Goal: Task Accomplishment & Management: Manage account settings

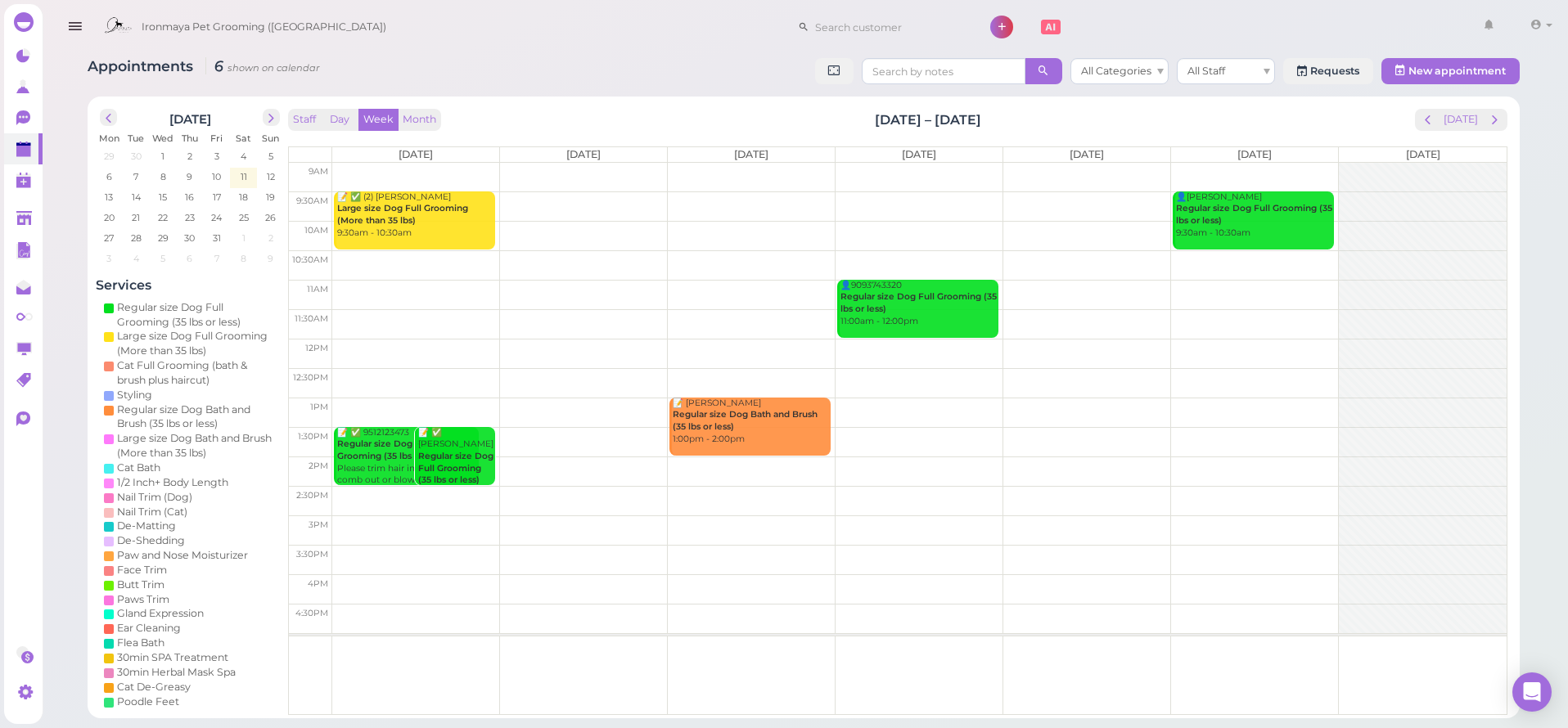
click at [63, 31] on button "button" at bounding box center [74, 27] width 41 height 46
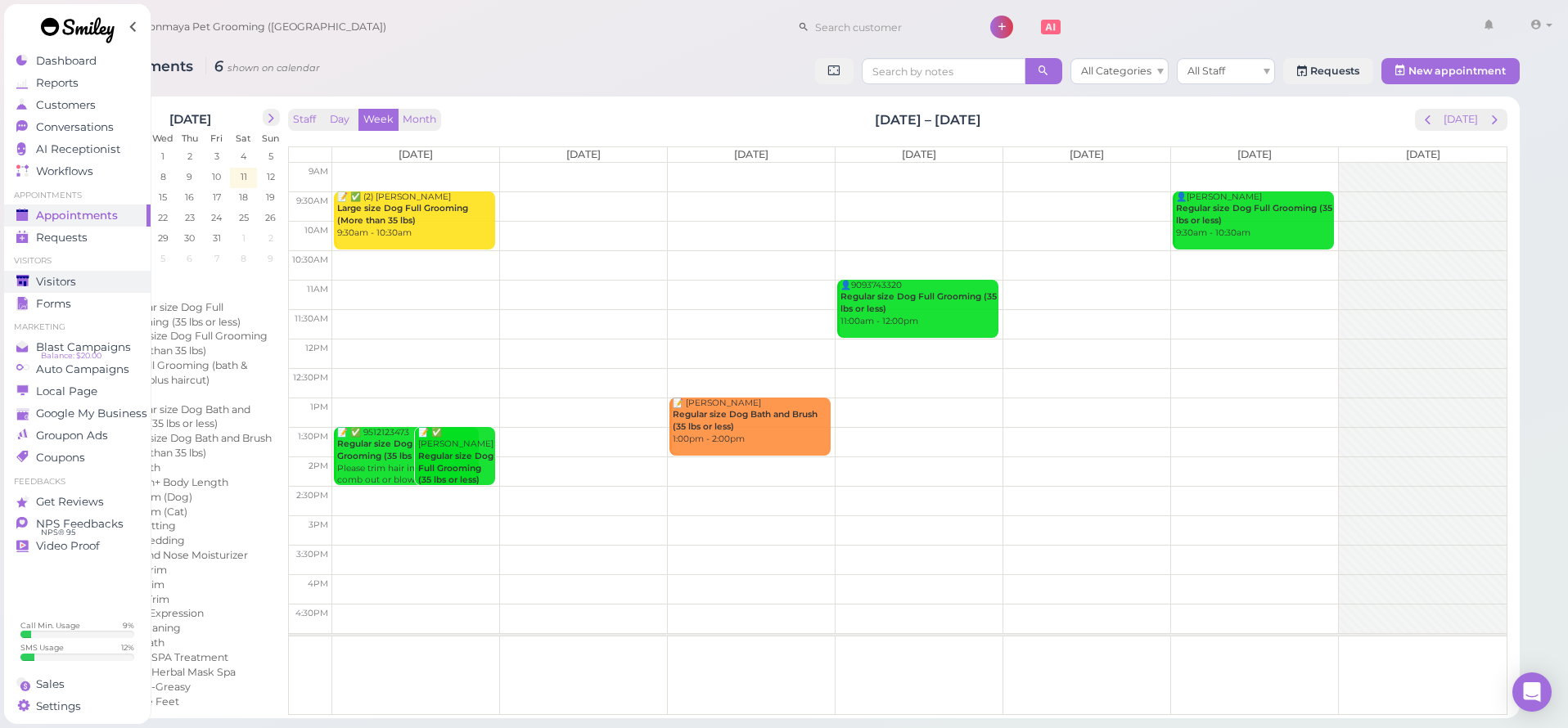
click at [79, 281] on div "Visitors" at bounding box center [75, 281] width 117 height 14
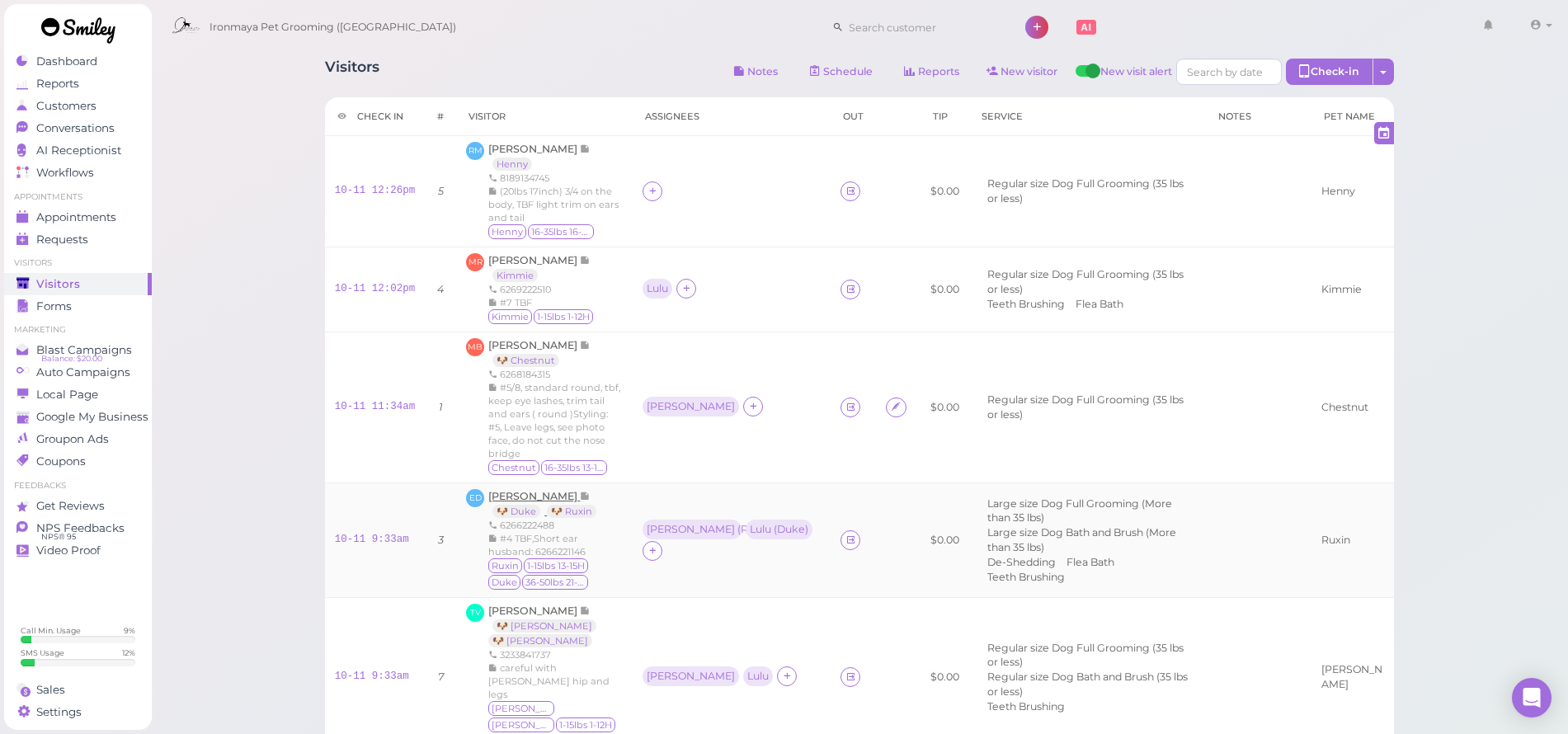
click at [556, 492] on span "[PERSON_NAME]" at bounding box center [534, 496] width 92 height 12
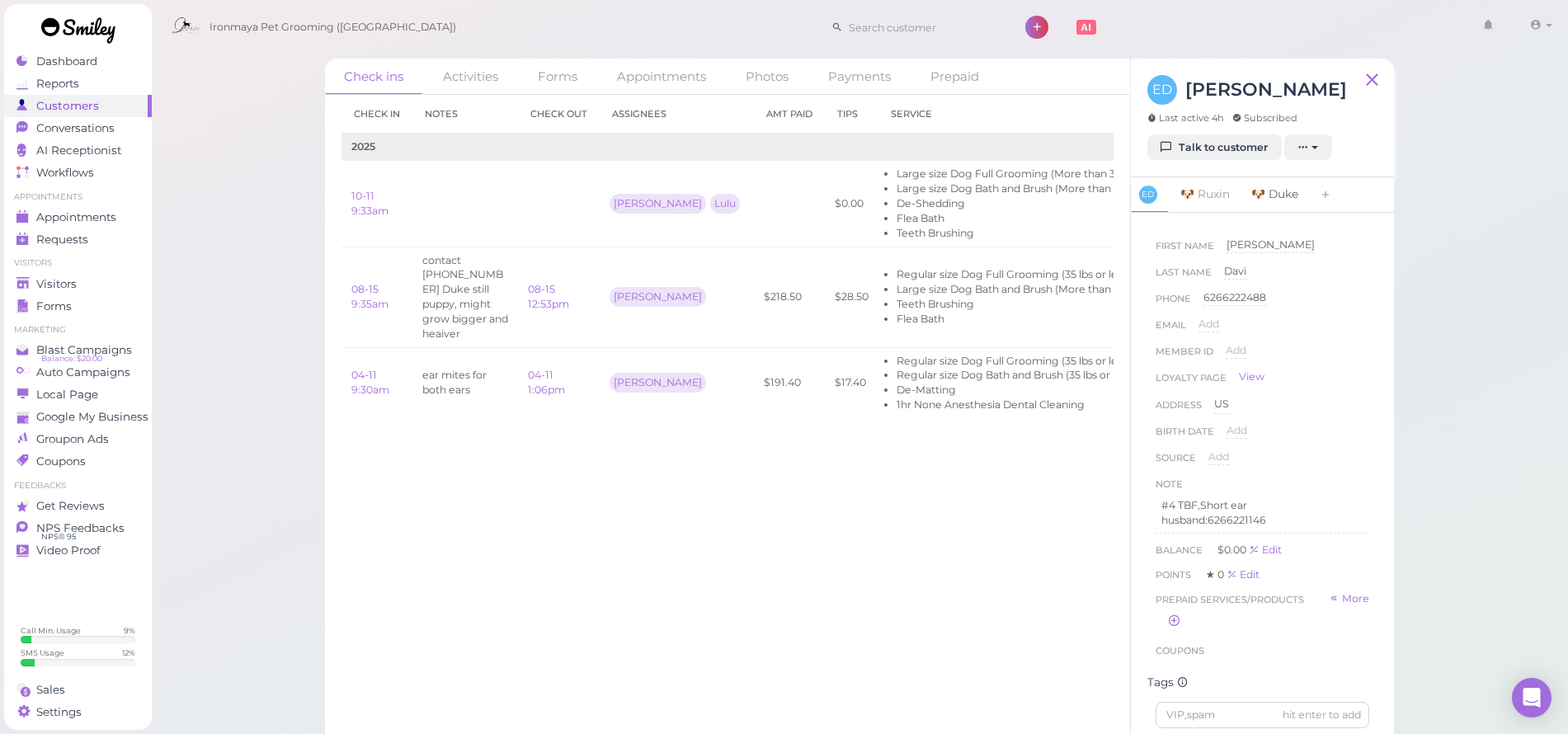
click at [1270, 198] on link "🐶 Duke" at bounding box center [1274, 194] width 67 height 35
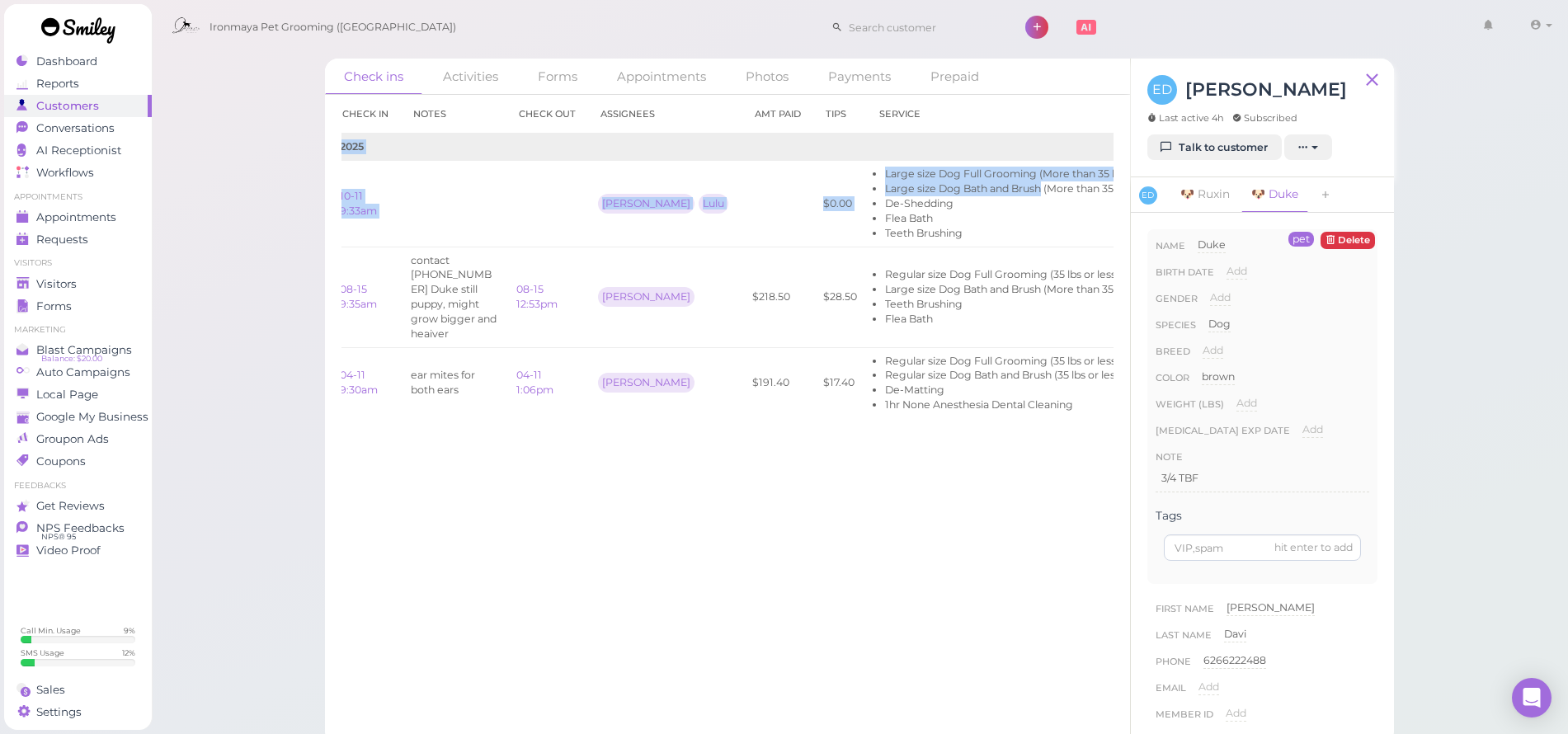
scroll to position [0, 31]
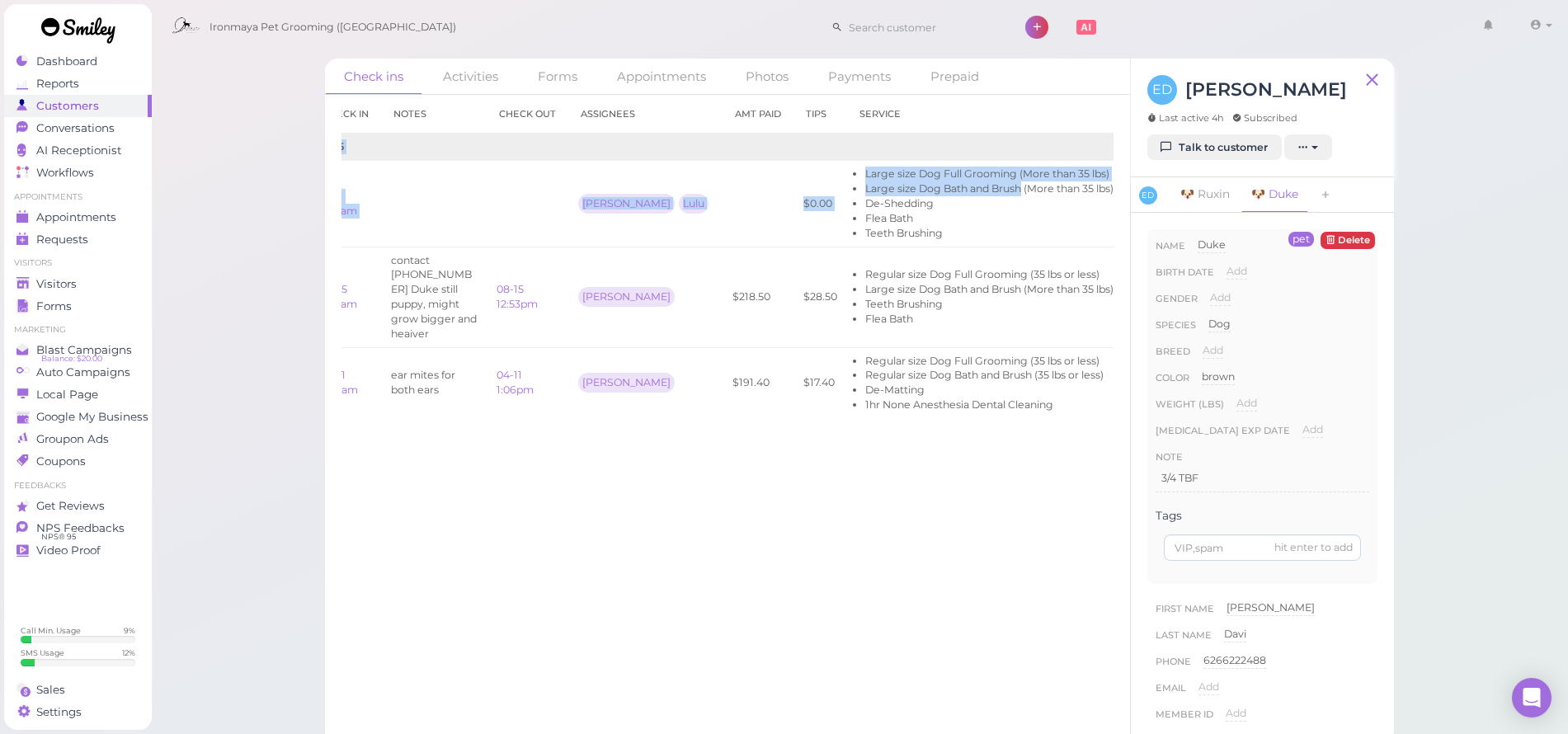
drag, startPoint x: 997, startPoint y: 181, endPoint x: 1119, endPoint y: 206, distance: 124.5
click at [1119, 206] on div "Check in Notes Check out Assignees Amt Paid Tips Service 2025 10-11 9:33am [PER…" at bounding box center [727, 415] width 805 height 639
click at [1134, 206] on link "Edit" at bounding box center [1144, 204] width 20 height 12
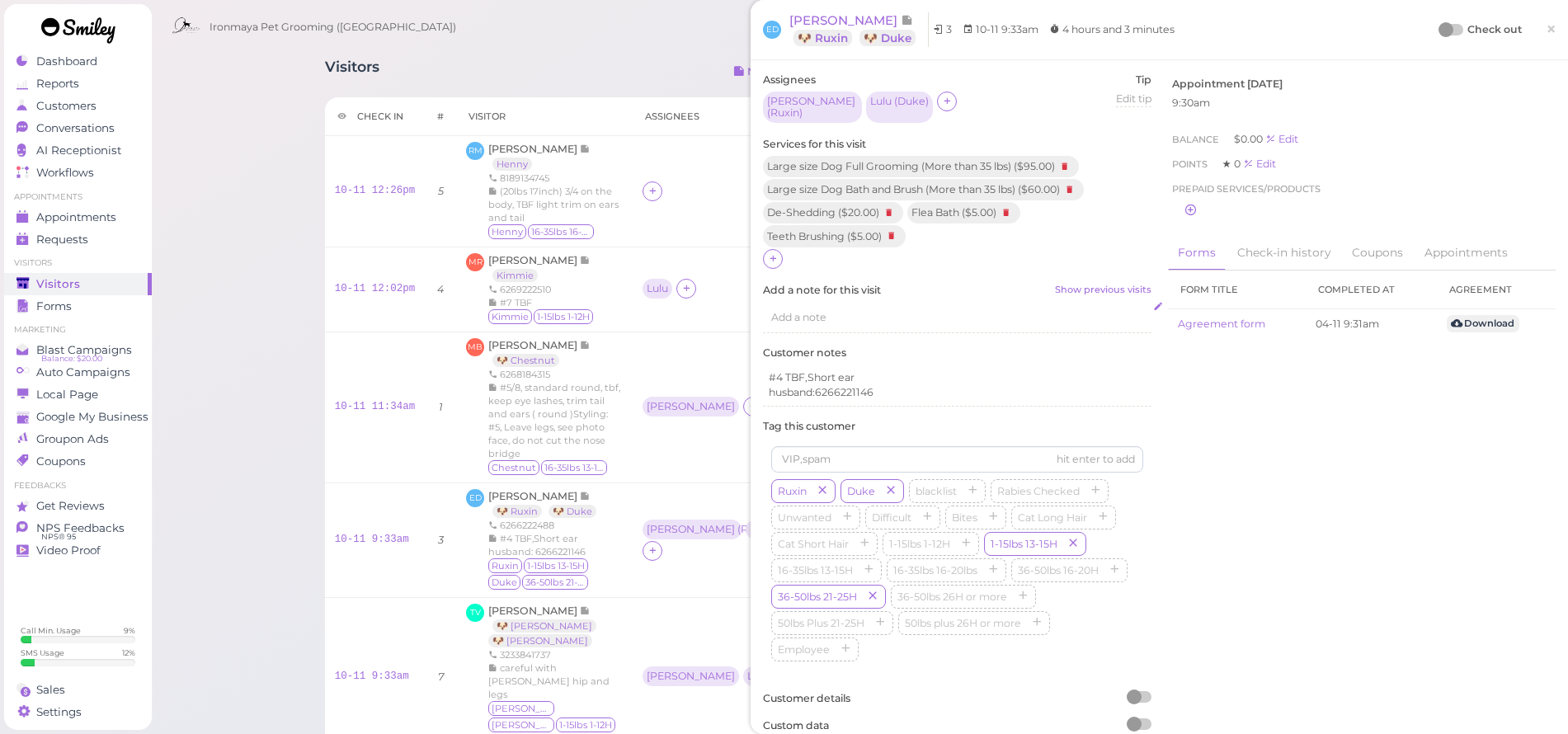
click at [812, 311] on span "Add a note" at bounding box center [799, 317] width 55 height 12
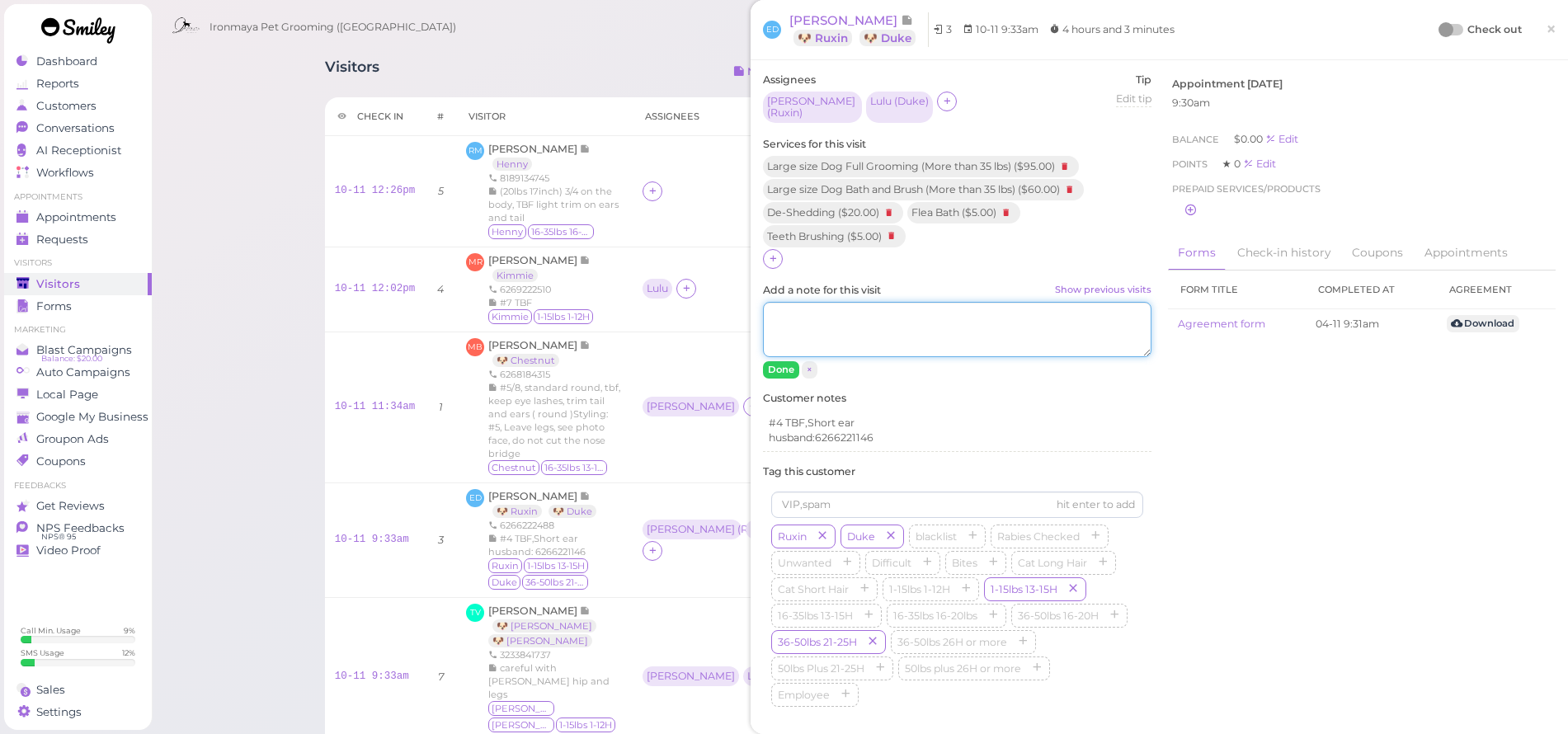
click at [812, 310] on textarea "Add a note for this visit Show previous visits" at bounding box center [958, 329] width 389 height 56
type textarea "3/4 TBF"
click at [786, 364] on button "Done" at bounding box center [781, 369] width 36 height 17
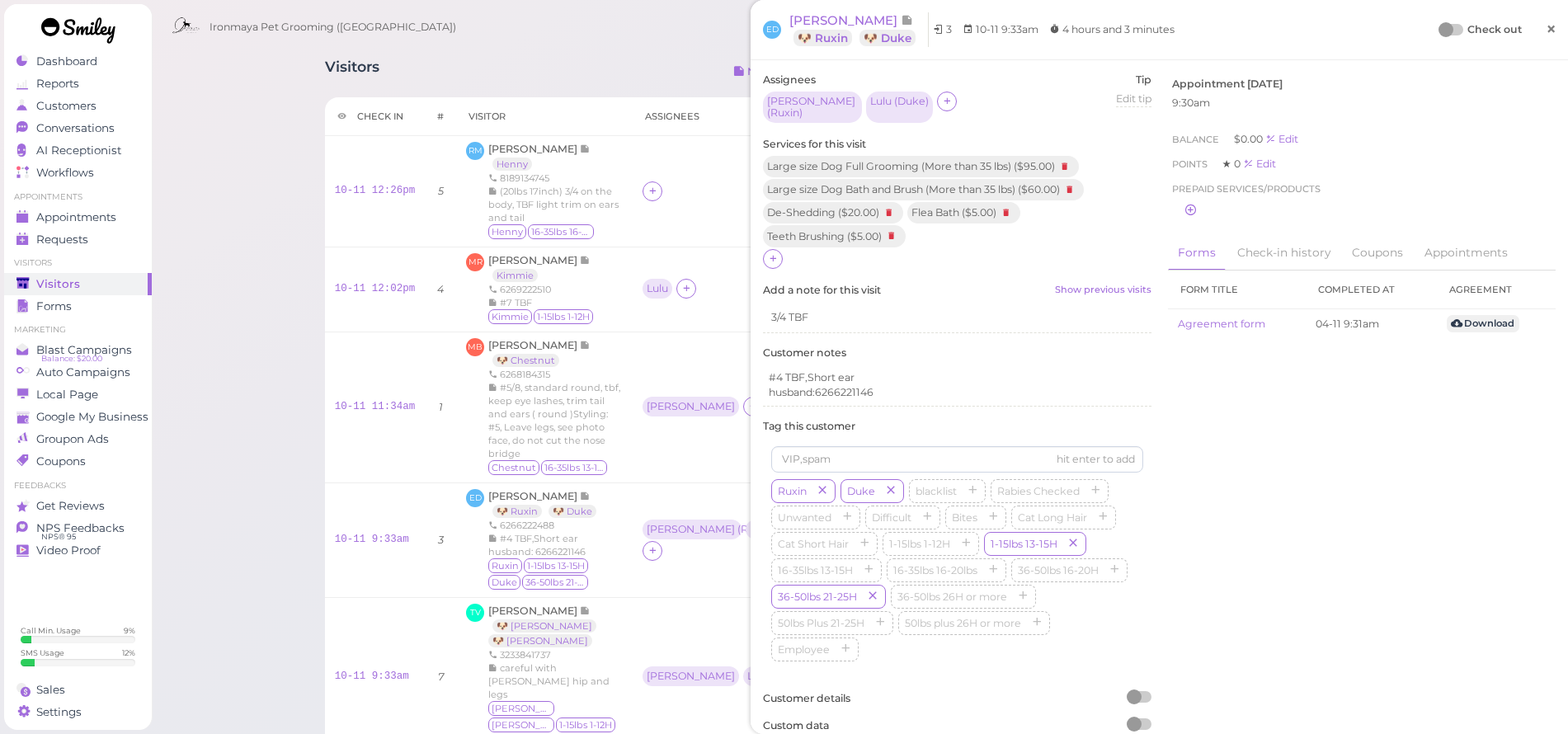
click at [1546, 28] on span "×" at bounding box center [1551, 28] width 11 height 23
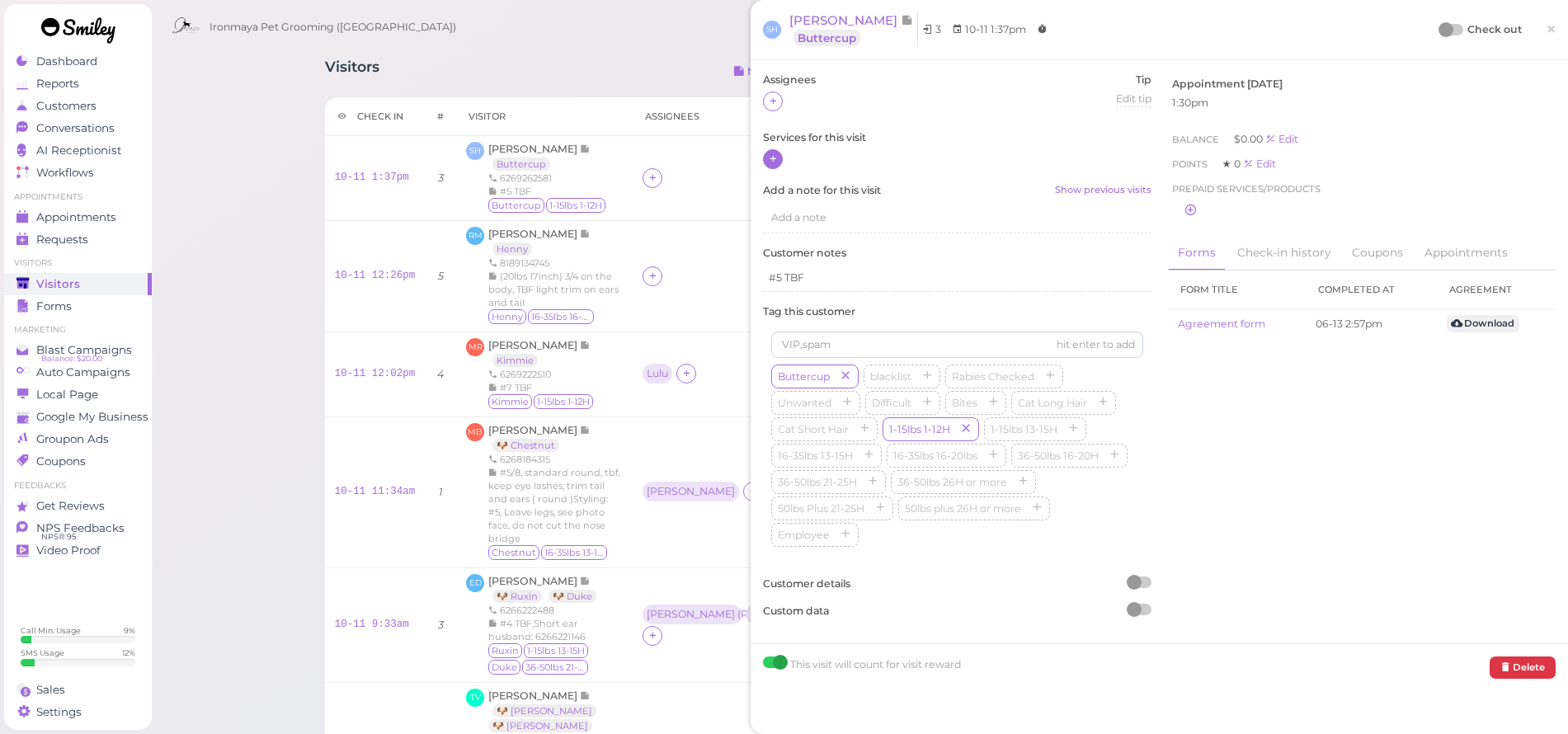
click at [768, 158] on icon at bounding box center [773, 159] width 11 height 12
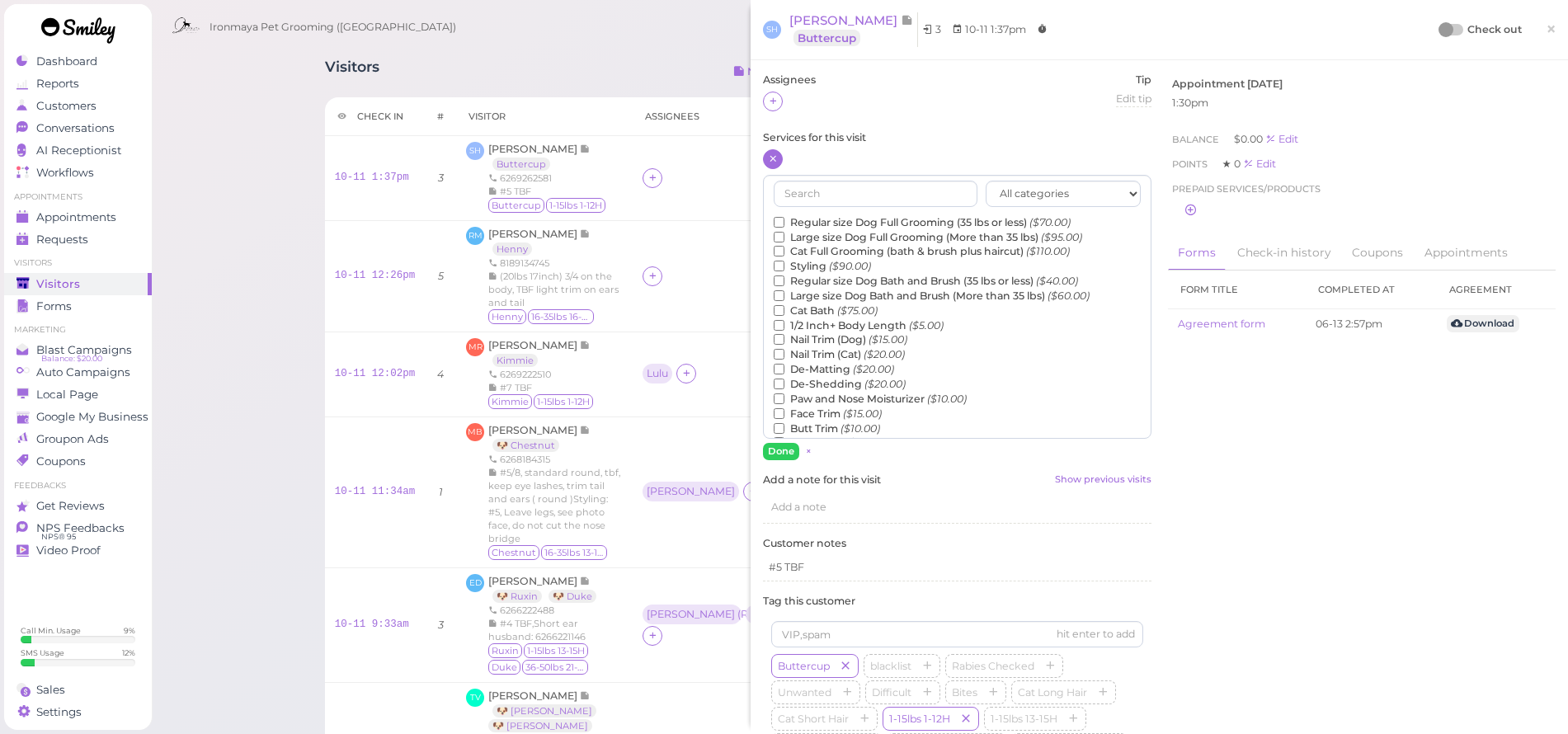
click at [832, 218] on label "Regular size Dog Full Grooming (35 lbs or less) ($70.00)" at bounding box center [923, 222] width 297 height 15
click at [785, 218] on input "Regular size Dog Full Grooming (35 lbs or less) ($70.00)" at bounding box center [780, 222] width 11 height 11
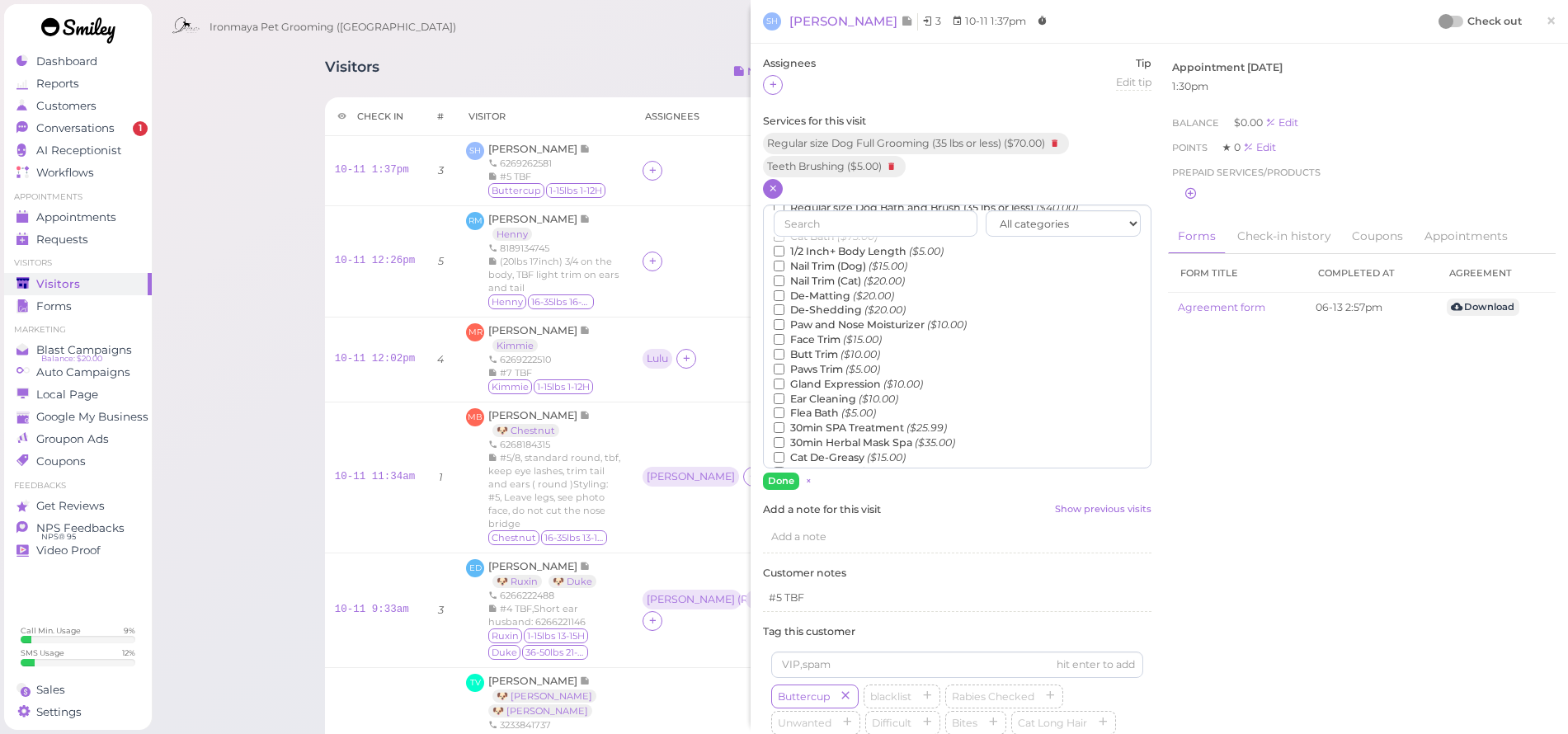
scroll to position [153, 0]
click at [843, 459] on label "Teeth Brushing ($5.00)" at bounding box center [841, 466] width 133 height 15
click at [785, 461] on input "Teeth Brushing ($5.00)" at bounding box center [780, 466] width 11 height 11
click at [786, 481] on button "Done" at bounding box center [781, 480] width 36 height 17
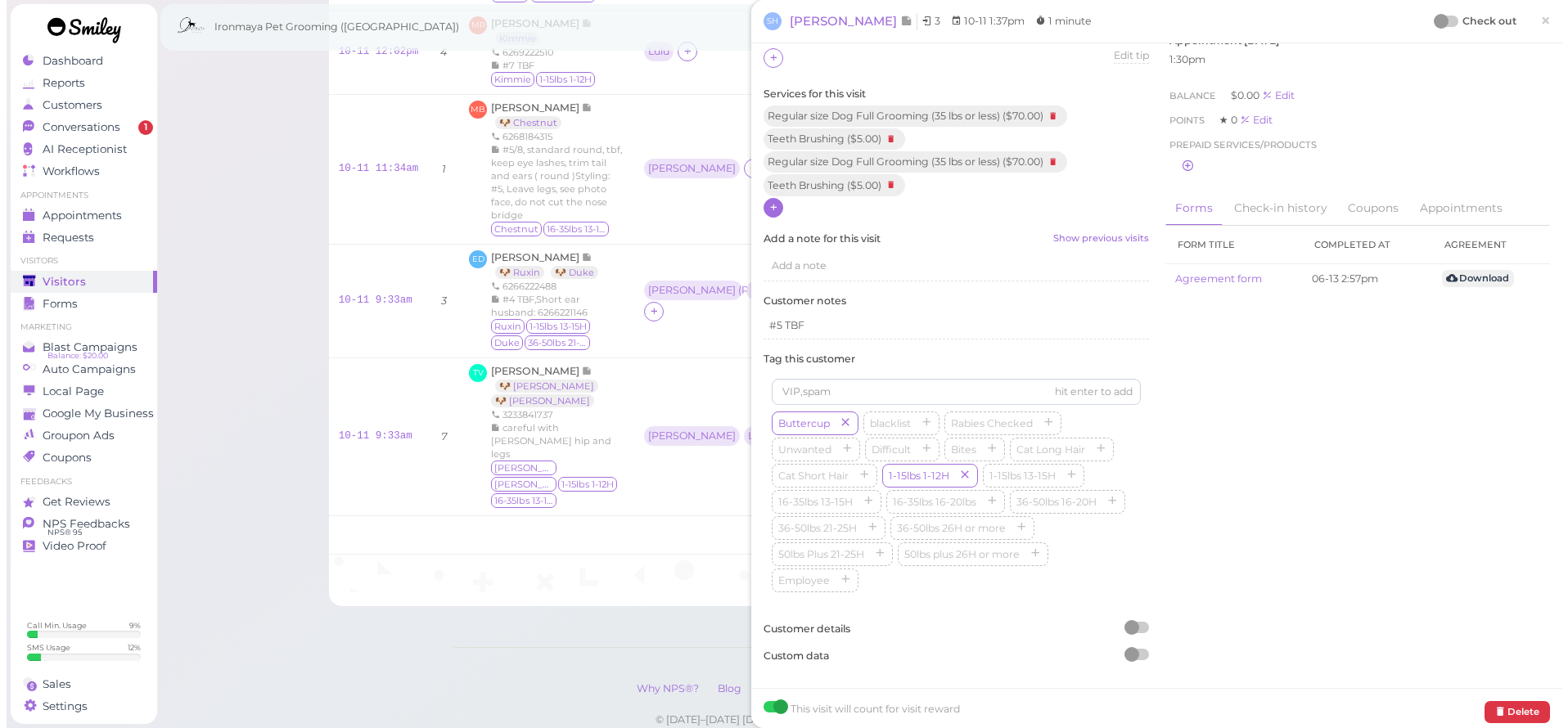
scroll to position [0, 0]
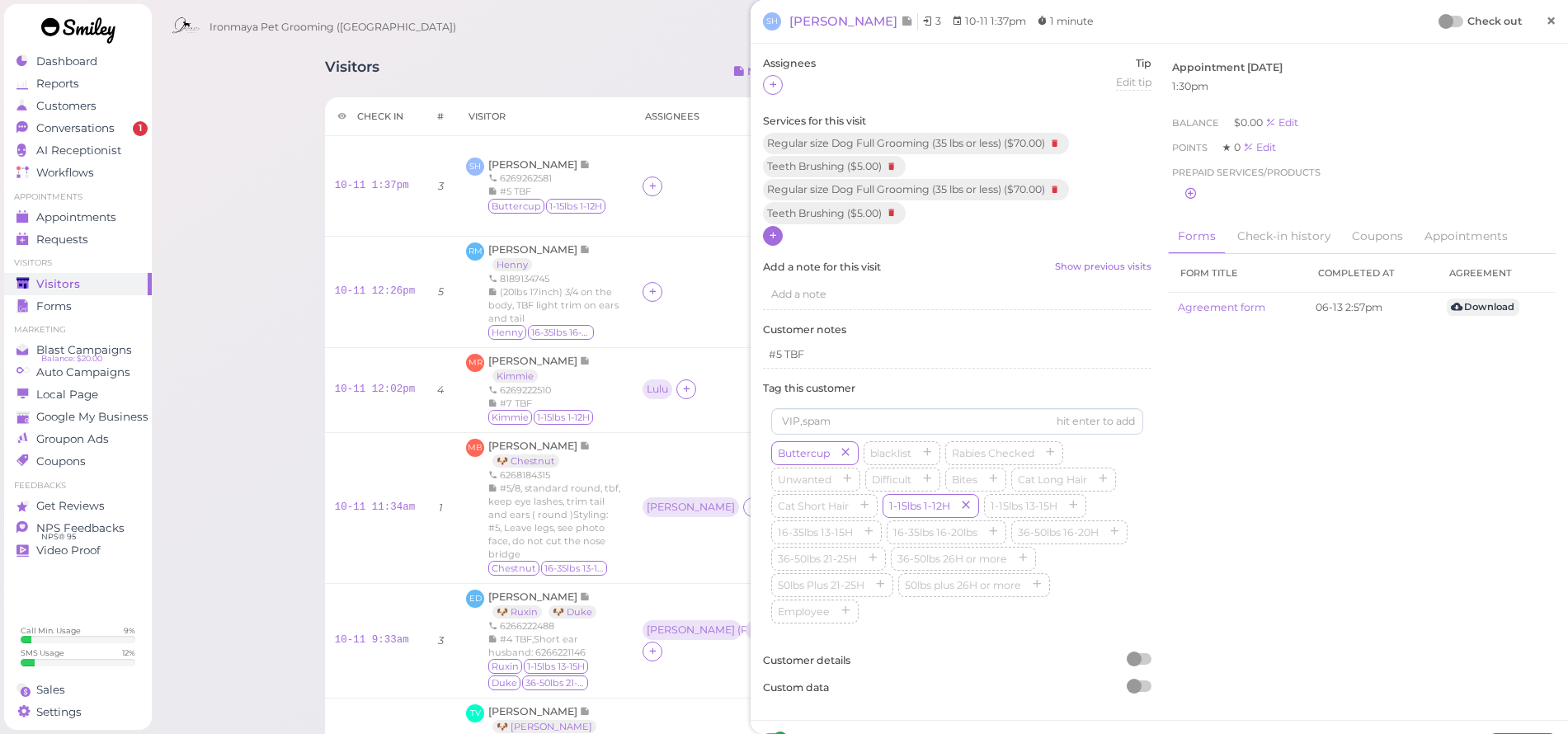
click at [1546, 20] on span "×" at bounding box center [1551, 20] width 11 height 23
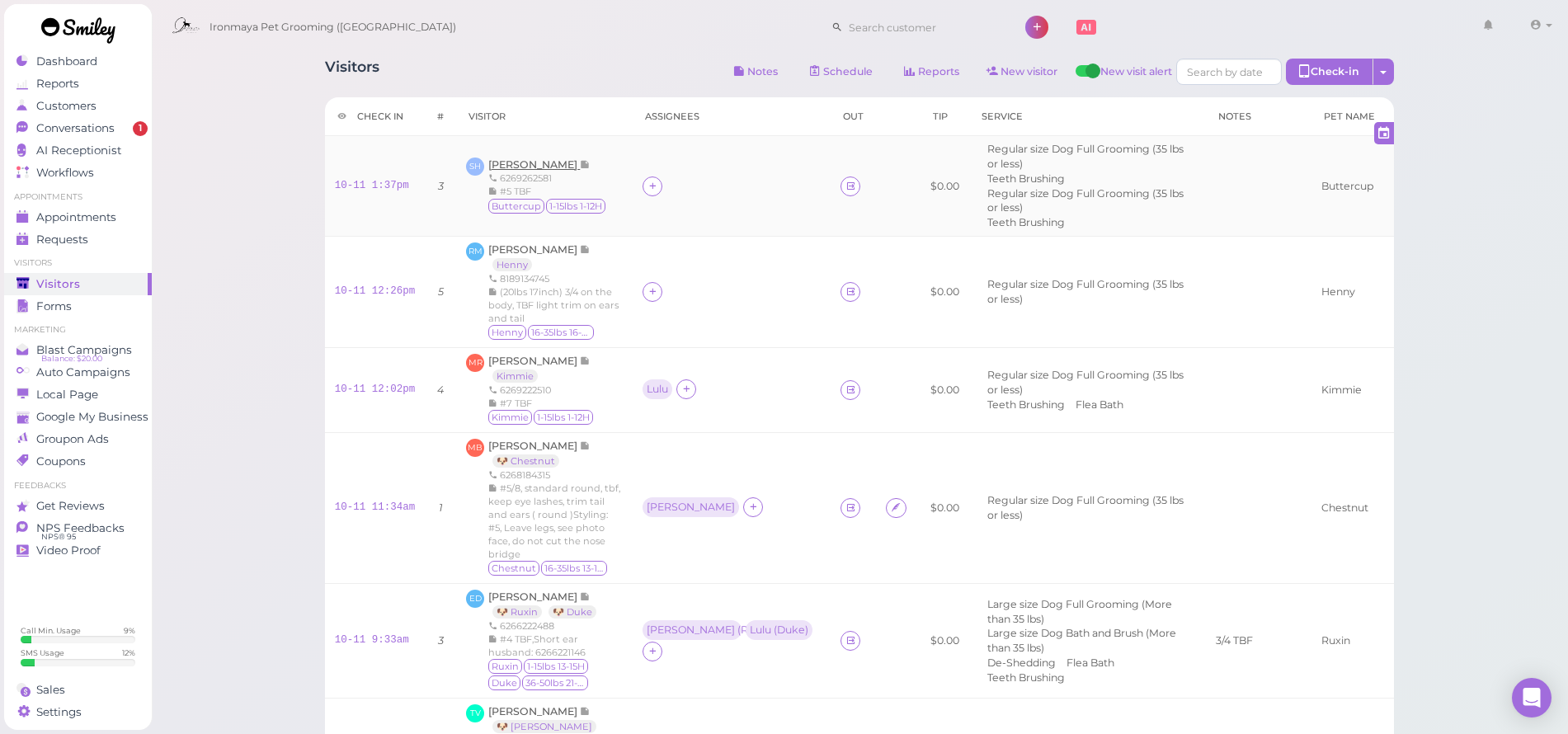
click at [558, 158] on span "[PERSON_NAME]" at bounding box center [534, 165] width 92 height 12
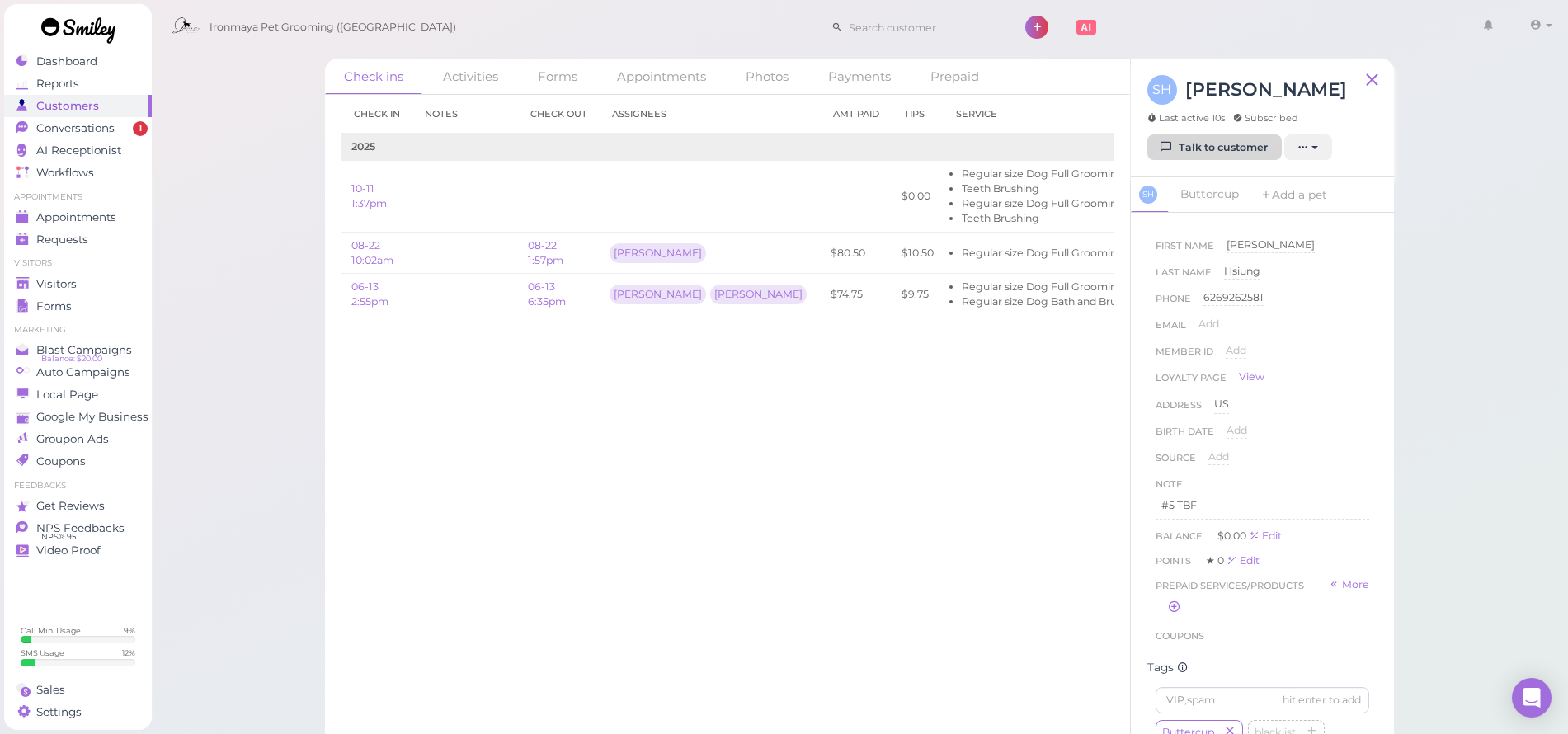
click at [1184, 148] on link "Talk to customer" at bounding box center [1215, 148] width 134 height 27
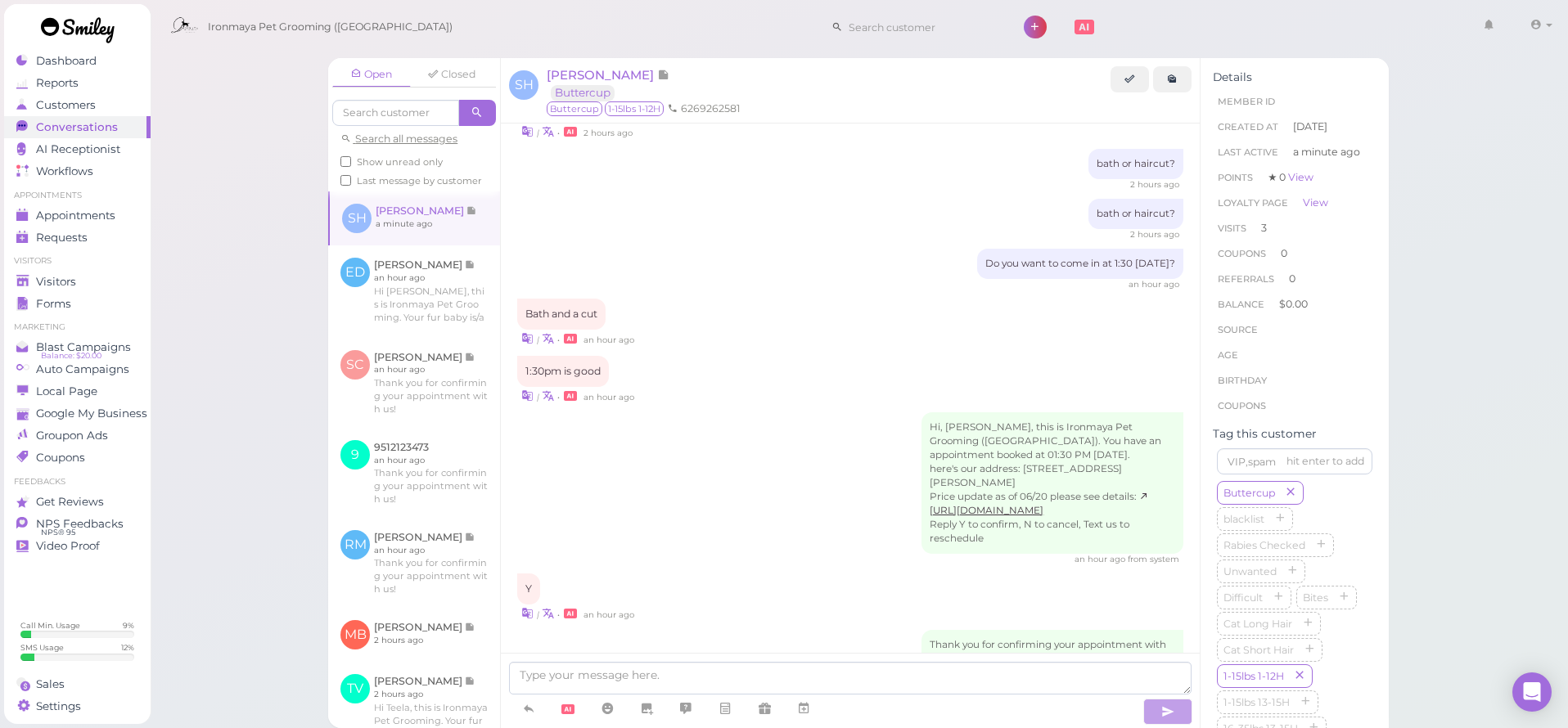
scroll to position [1959, 0]
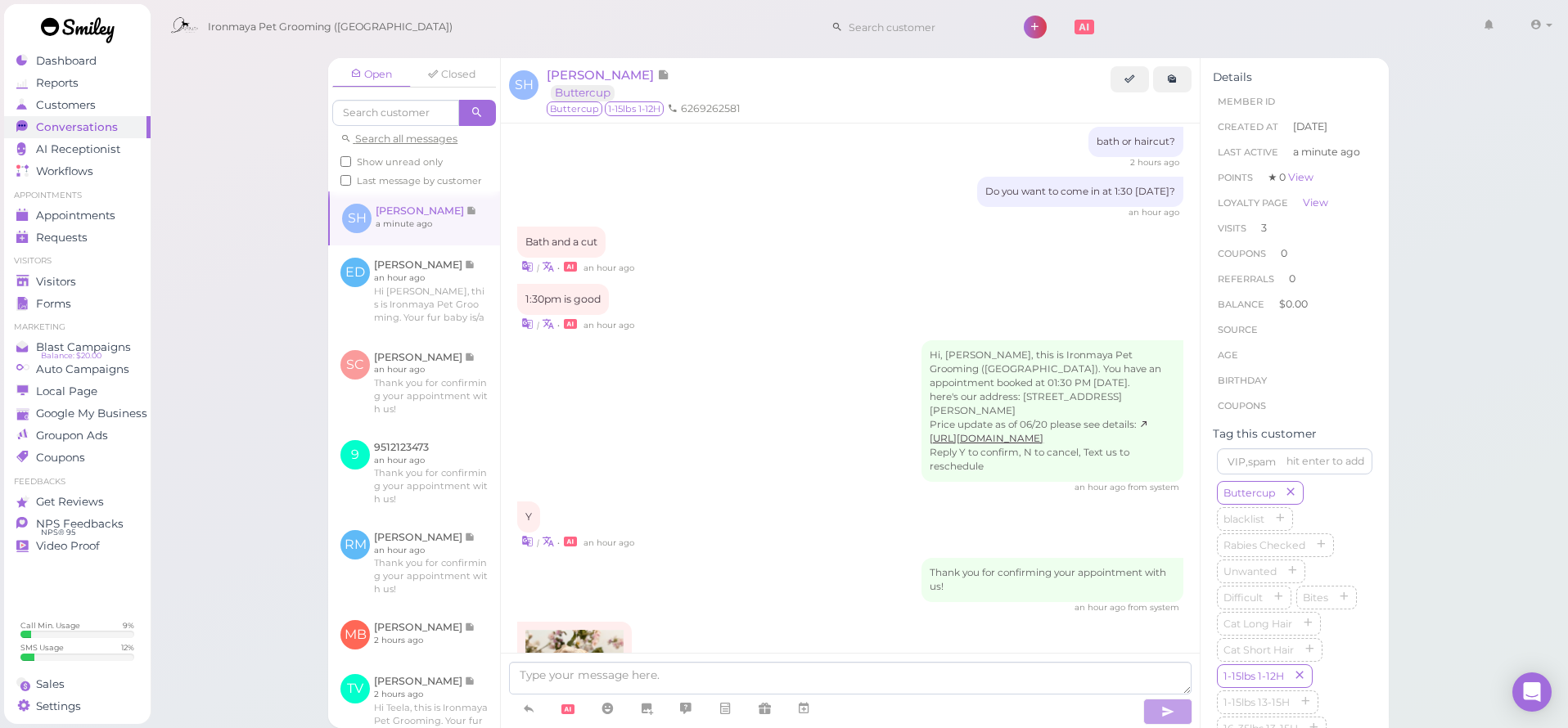
click at [592, 630] on img at bounding box center [574, 672] width 98 height 86
